Goal: Information Seeking & Learning: Learn about a topic

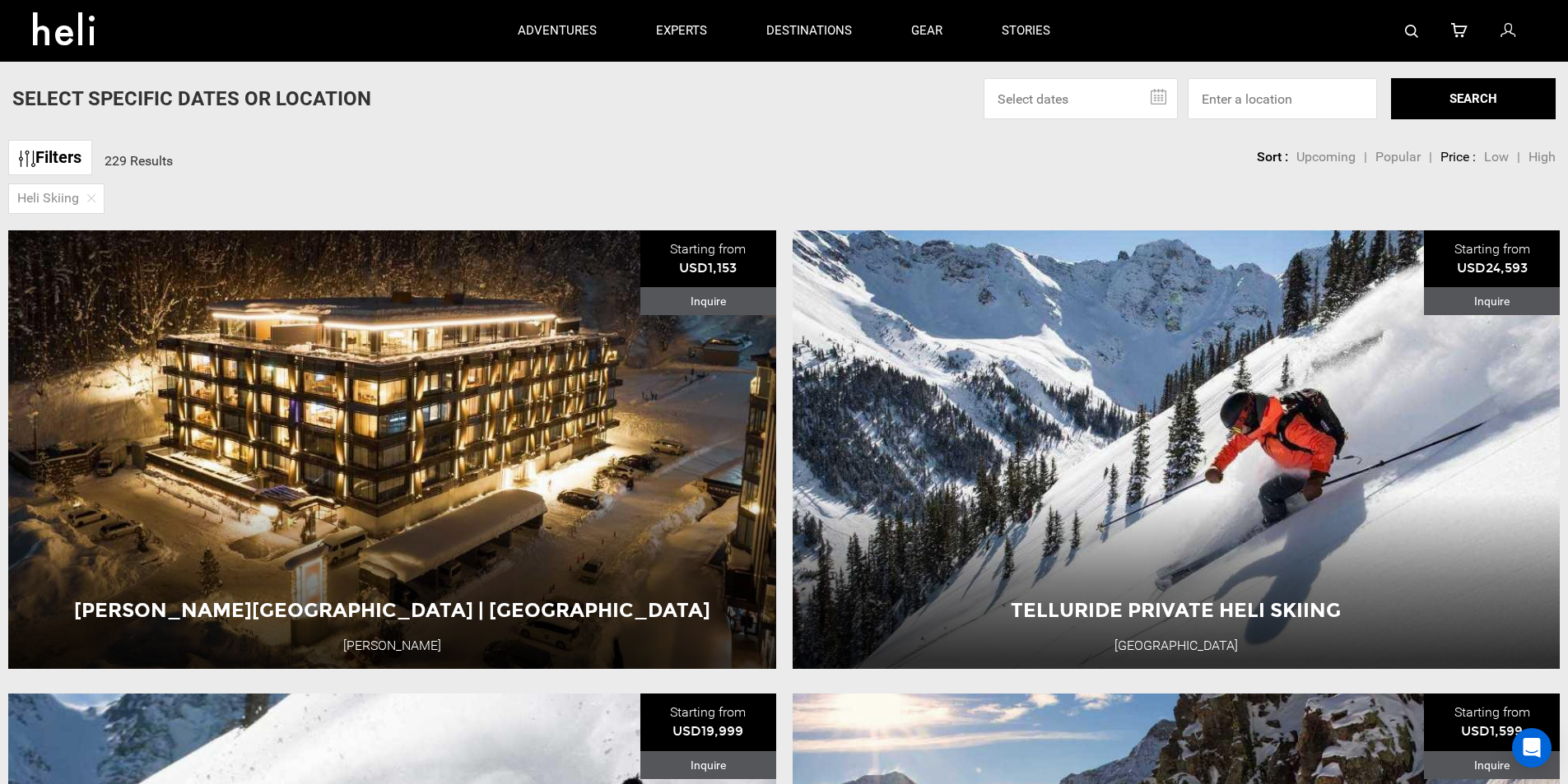
click at [70, 156] on link "Filters" at bounding box center [50, 158] width 84 height 35
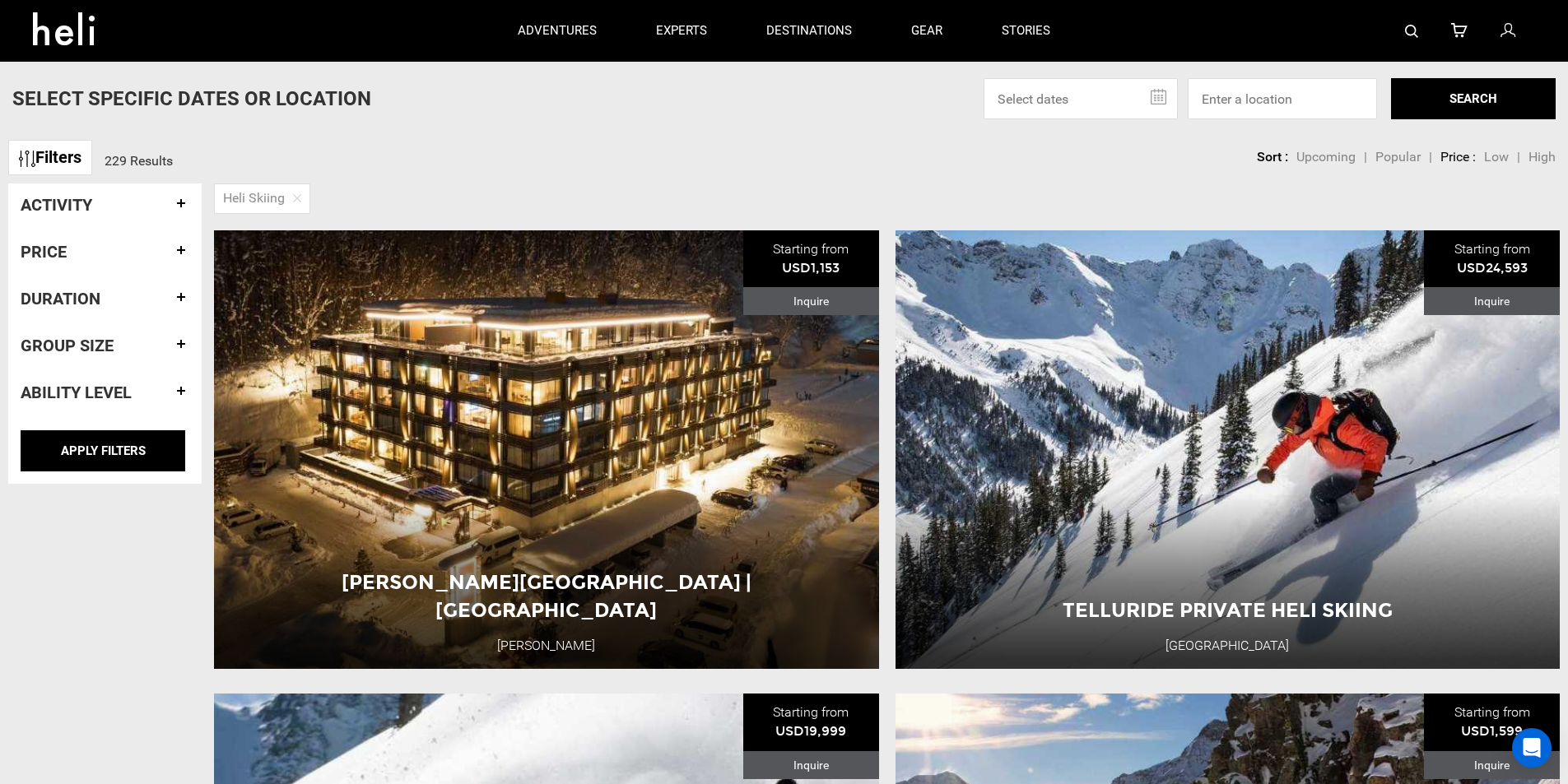
click at [180, 245] on h4 "Price" at bounding box center [105, 252] width 169 height 19
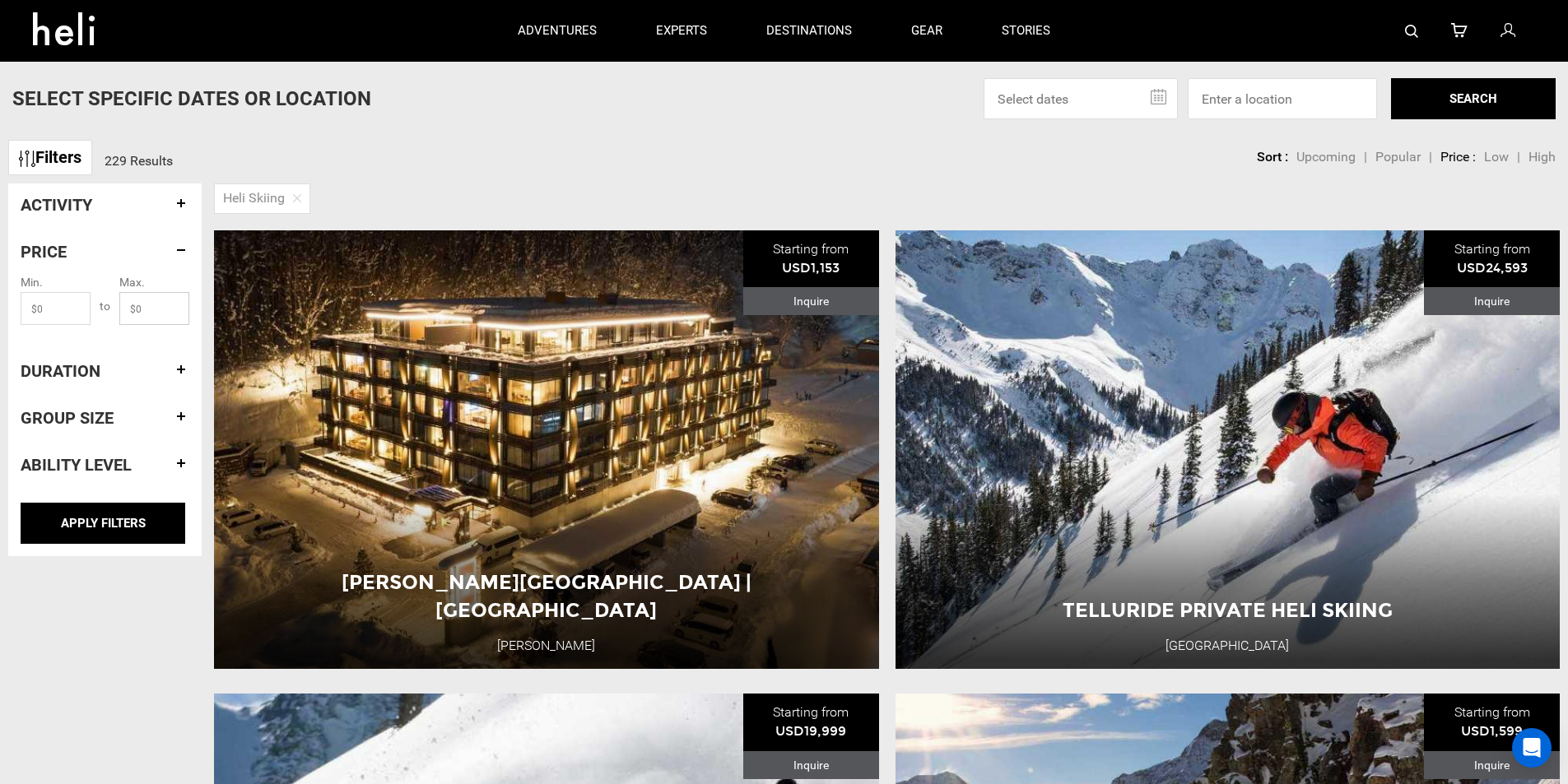
drag, startPoint x: 132, startPoint y: 306, endPoint x: 179, endPoint y: 305, distance: 47.0
click at [179, 305] on input "text" at bounding box center [154, 309] width 70 height 33
type input "10000"
click at [101, 525] on input "APPLY FILTERS" at bounding box center [103, 523] width 165 height 41
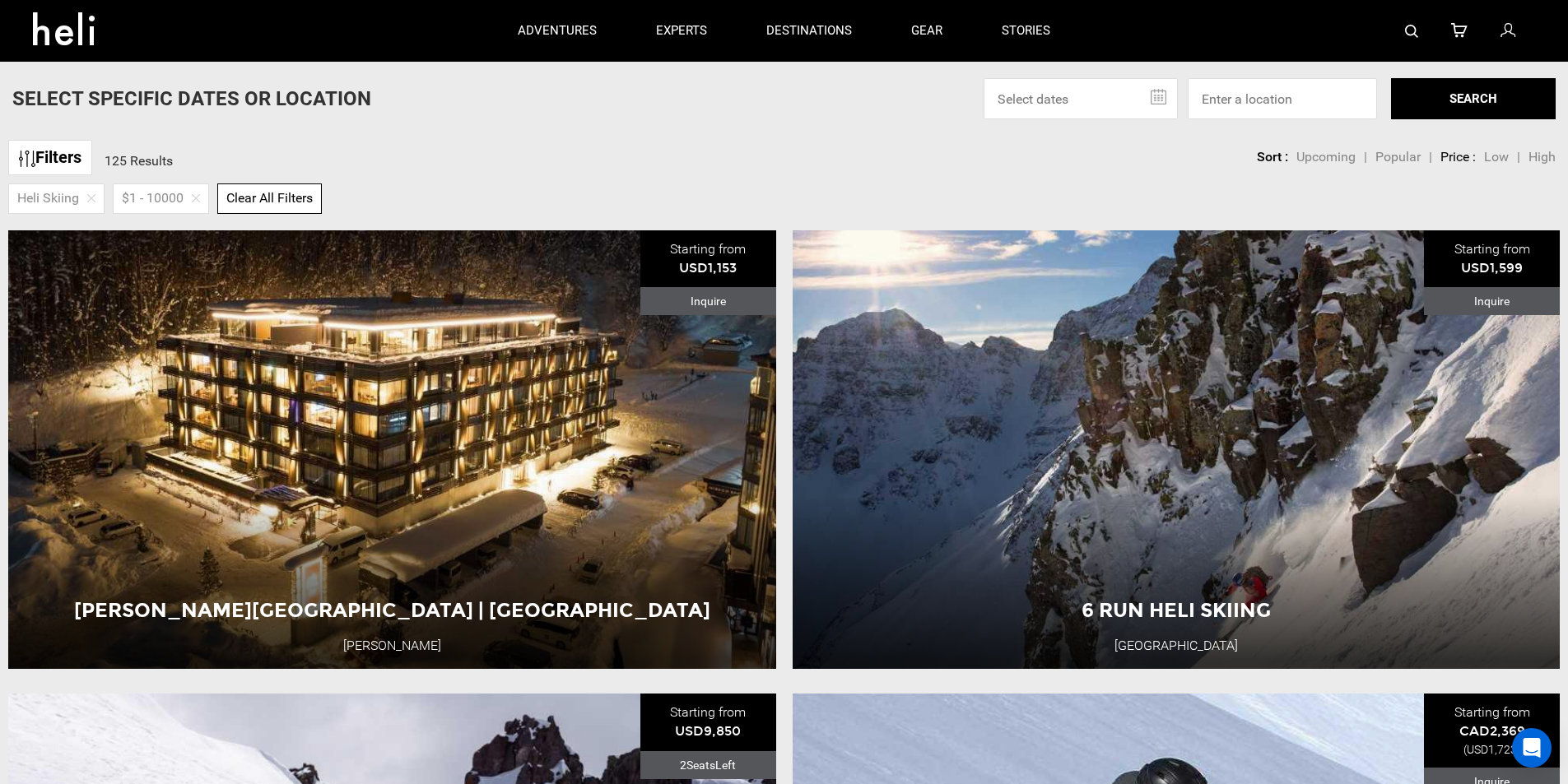
click at [50, 145] on link "Filters" at bounding box center [50, 158] width 84 height 35
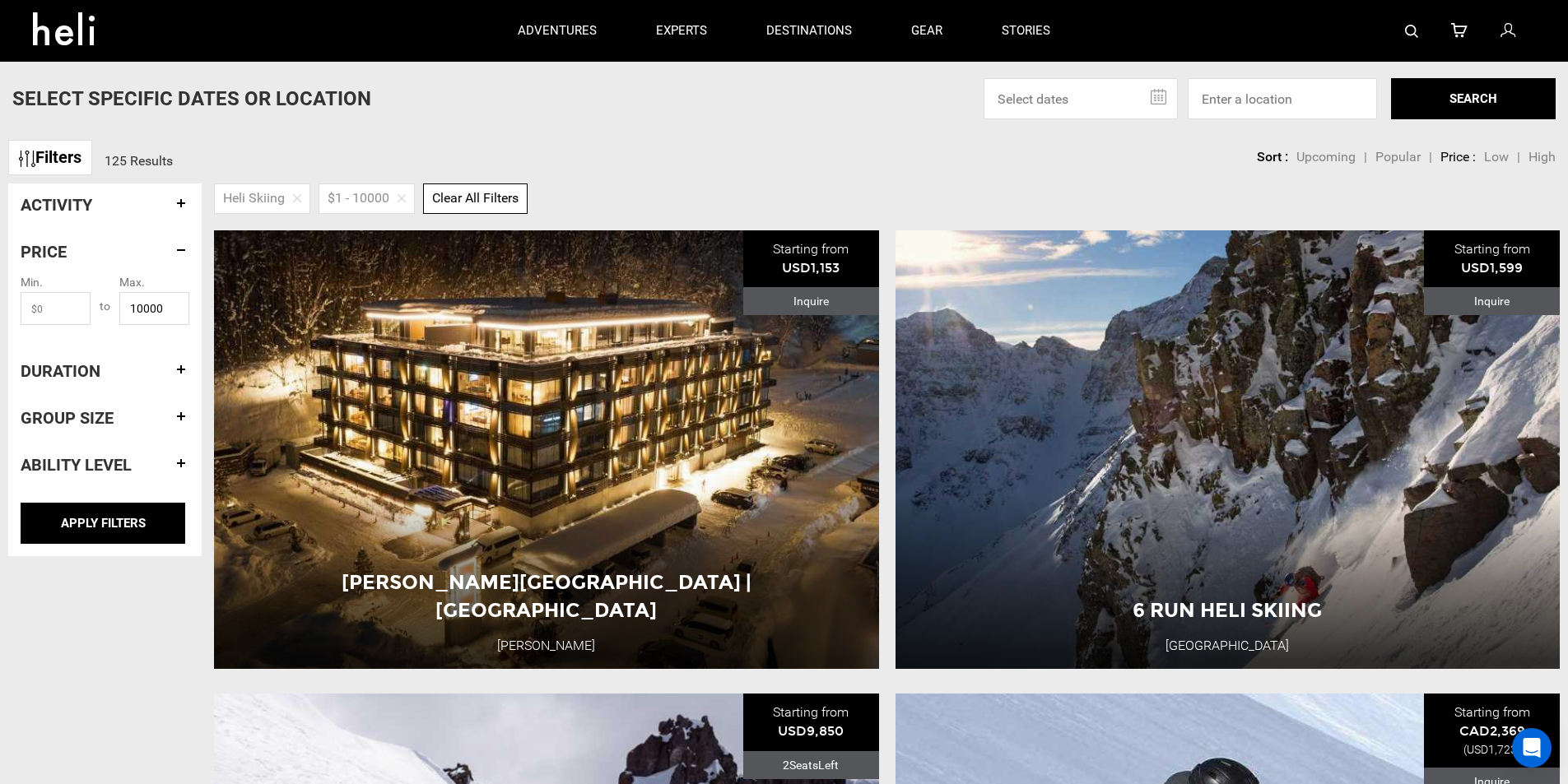
click at [187, 368] on h4 "Duration" at bounding box center [105, 372] width 169 height 19
click at [157, 364] on span "+" at bounding box center [158, 365] width 37 height 33
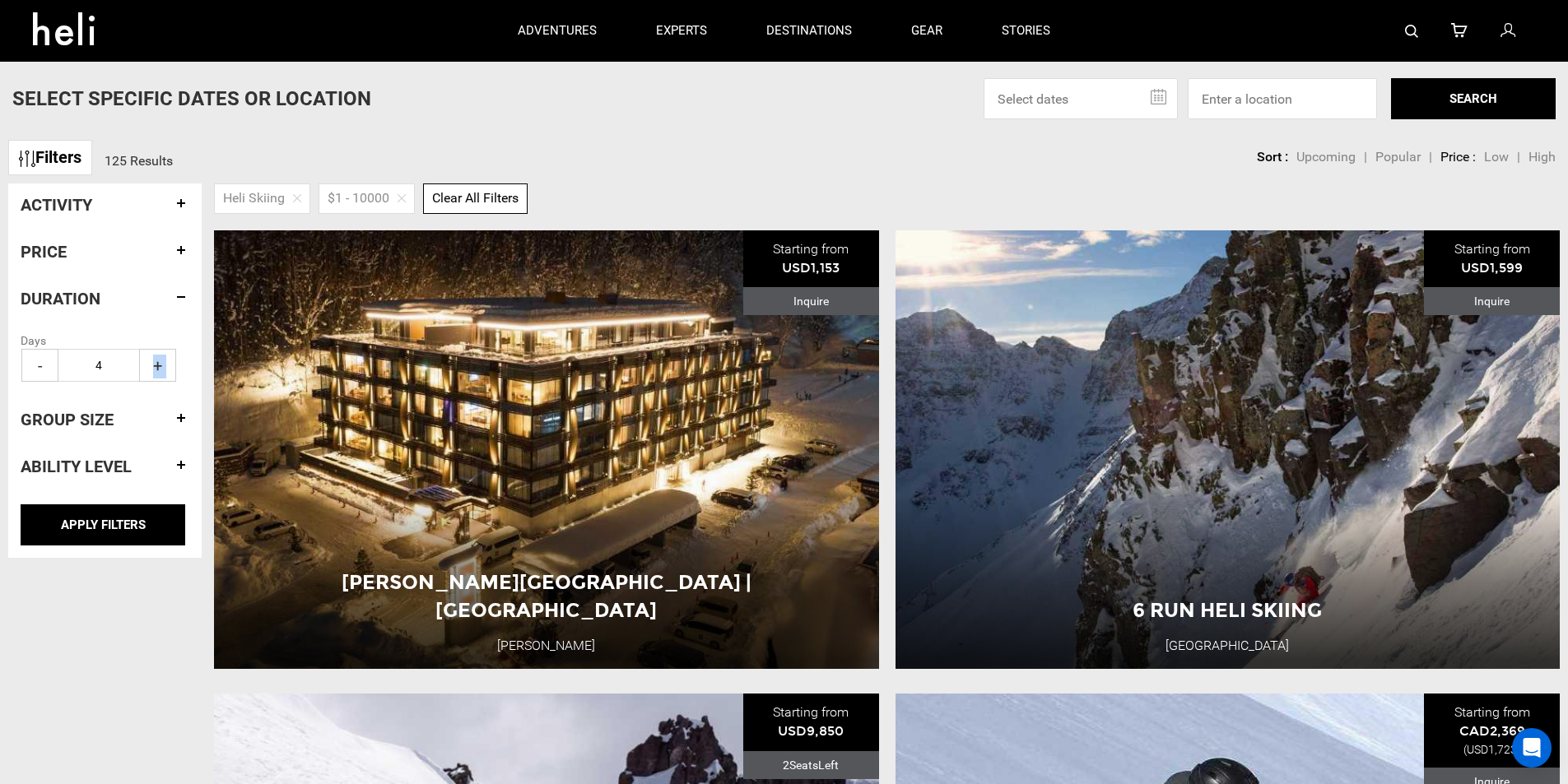
click at [157, 364] on span "+" at bounding box center [158, 365] width 37 height 33
type input "8"
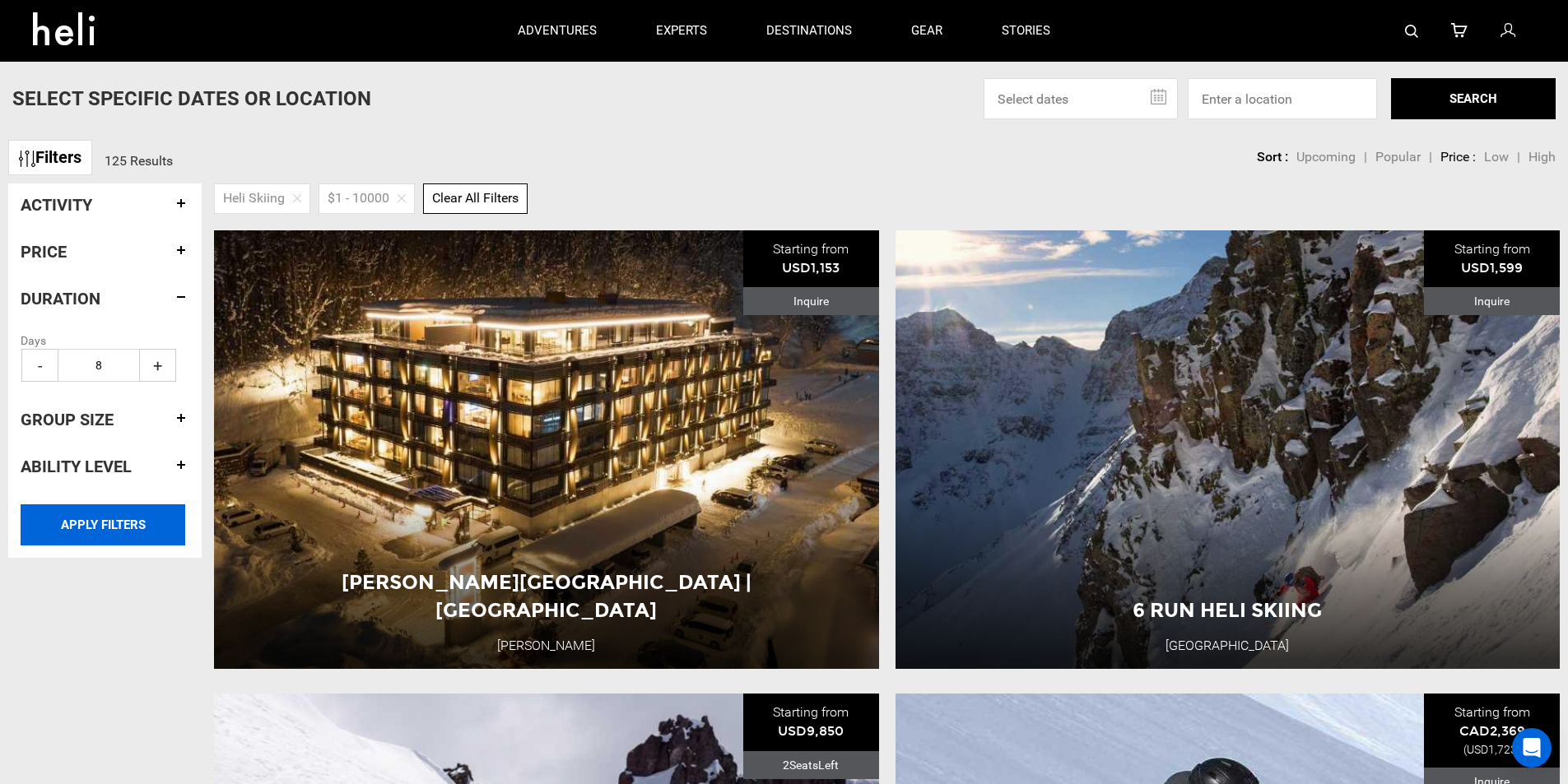
click at [94, 526] on input "APPLY FILTERS" at bounding box center [103, 525] width 165 height 41
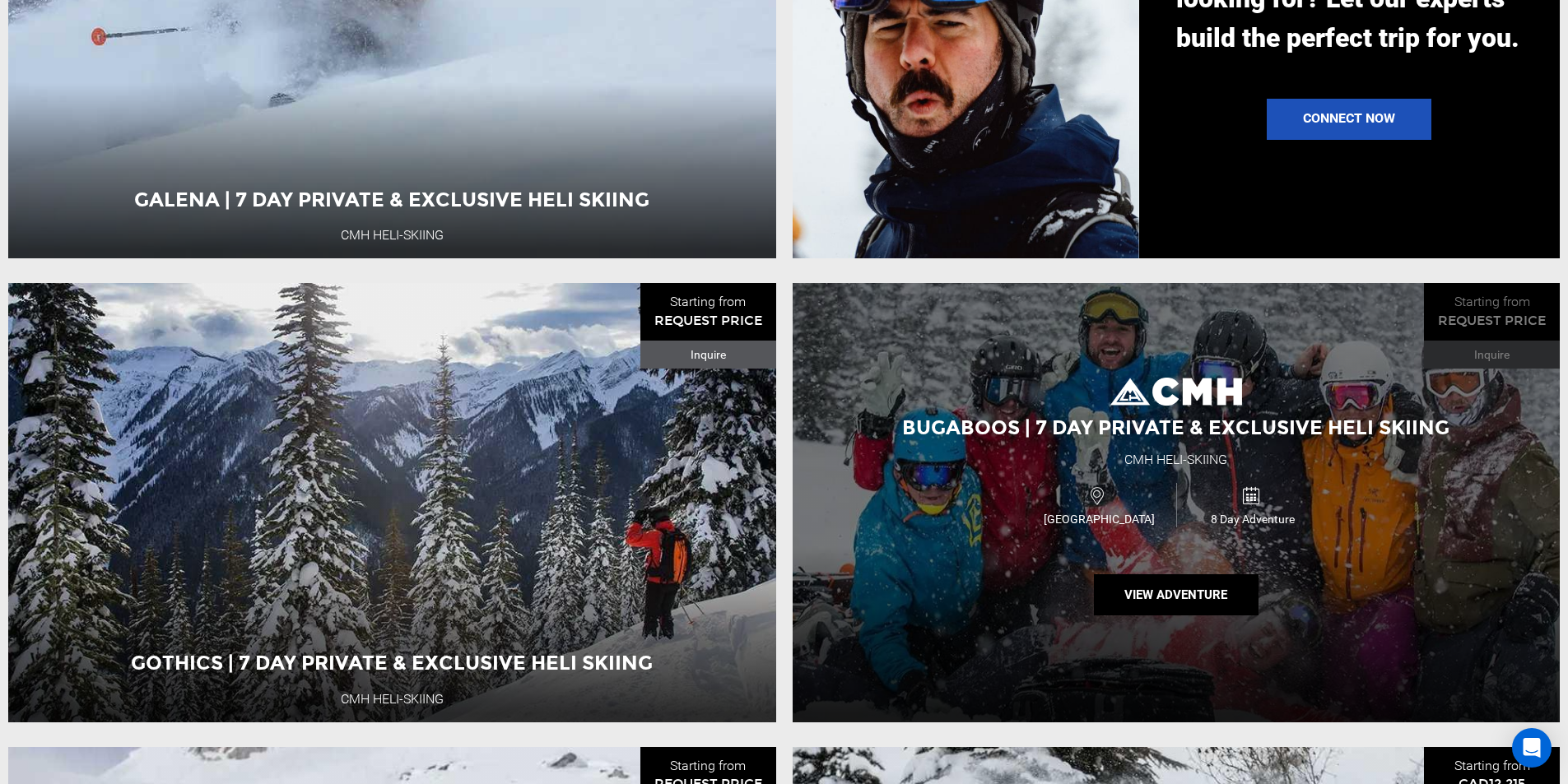
scroll to position [1810, 0]
